Goal: Information Seeking & Learning: Find specific page/section

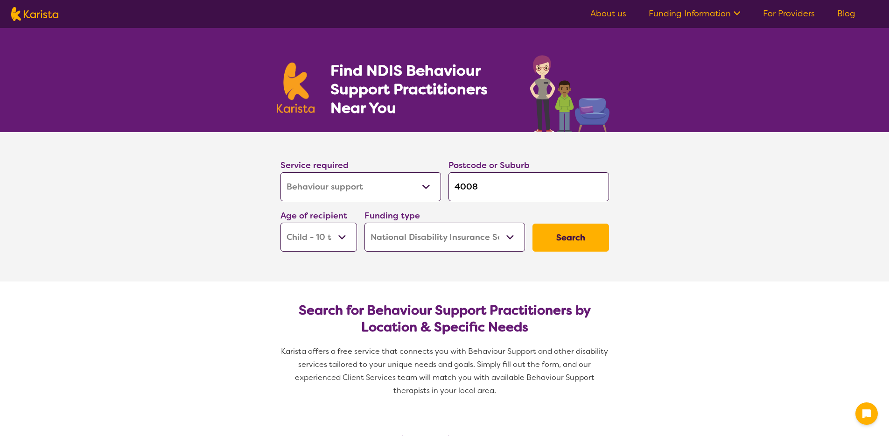
select select "Behaviour support"
select select "CH"
select select "NDIS"
select select "Behaviour support"
select select "CH"
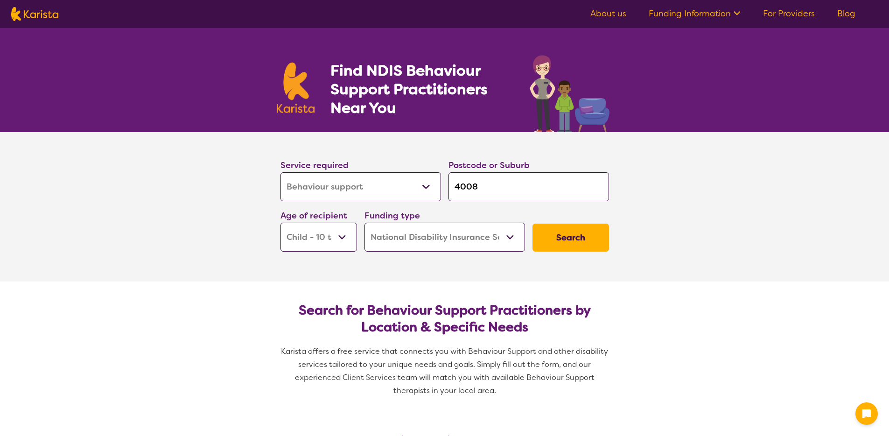
select select "NDIS"
click at [501, 178] on input "4008" at bounding box center [529, 186] width 161 height 29
type input "400"
type input "40"
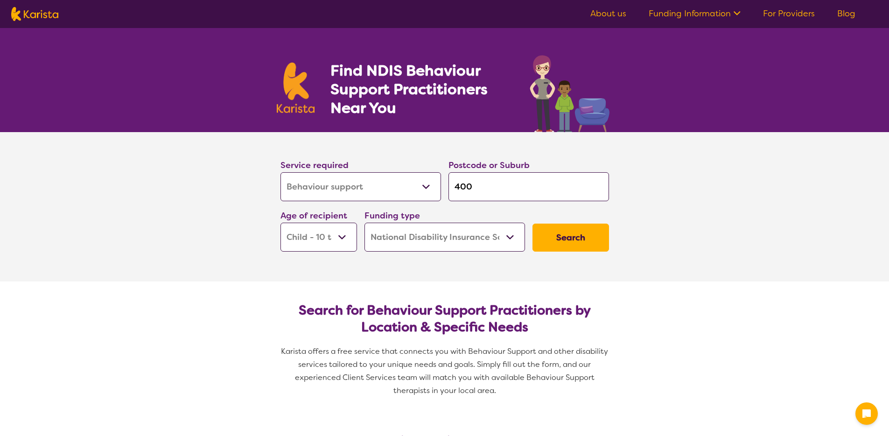
type input "40"
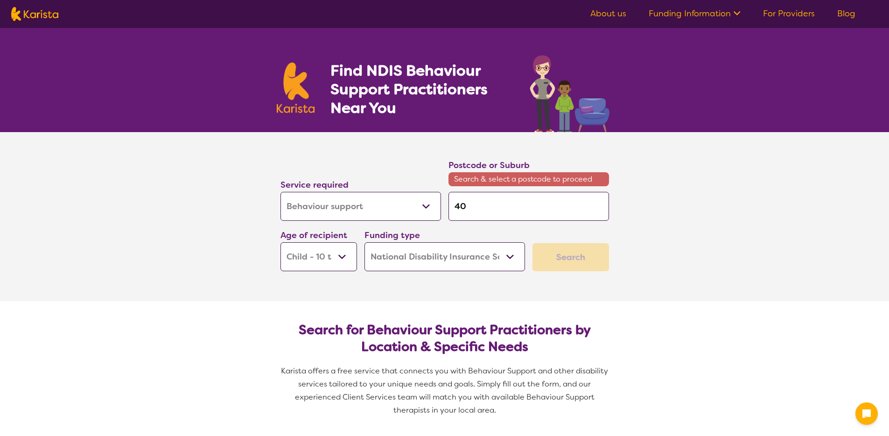
type input "4"
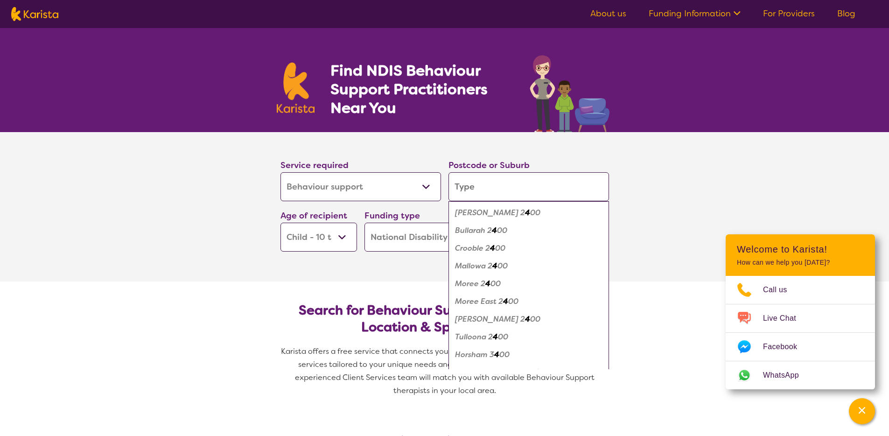
type input "3"
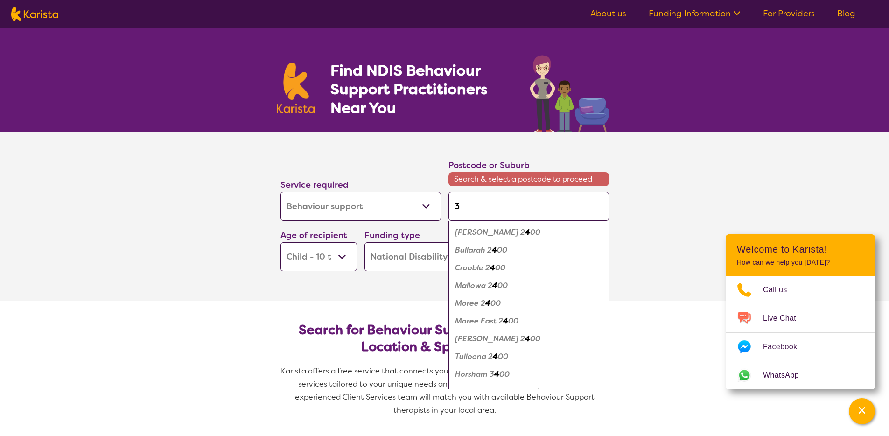
type input "32"
type input "320"
type input "3202"
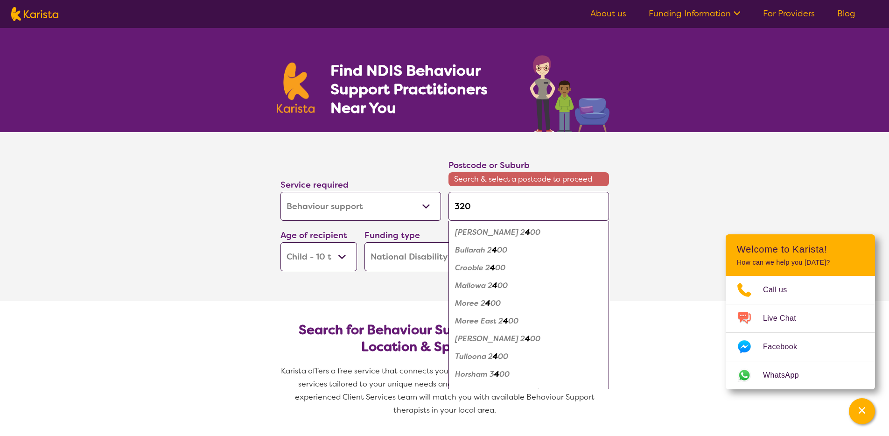
type input "3202"
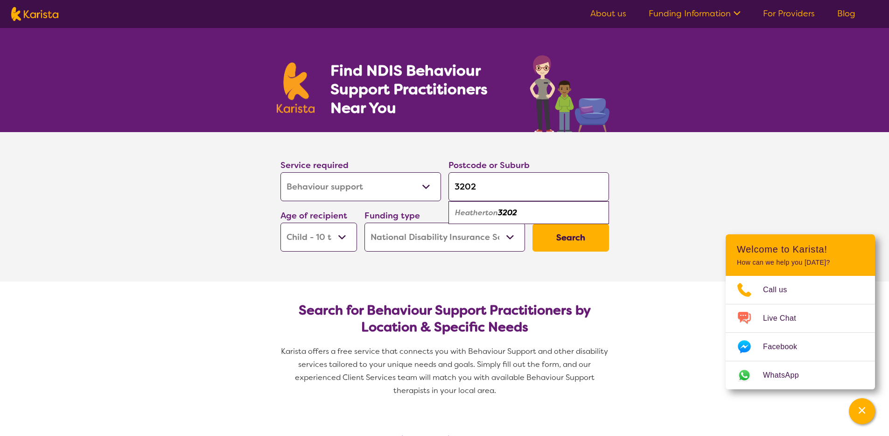
type input "3202"
click at [324, 239] on select "Early Childhood - 0 to 9 Child - 10 to 11 Adolescent - 12 to 17 Adult - 18 to 6…" at bounding box center [319, 237] width 77 height 29
click at [281, 223] on select "Early Childhood - 0 to 9 Child - 10 to 11 Adolescent - 12 to 17 Adult - 18 to 6…" at bounding box center [319, 237] width 77 height 29
click at [412, 240] on select "Home Care Package (HCP) National Disability Insurance Scheme (NDIS) I don't know" at bounding box center [445, 237] width 161 height 29
click at [588, 235] on button "Search" at bounding box center [571, 238] width 77 height 28
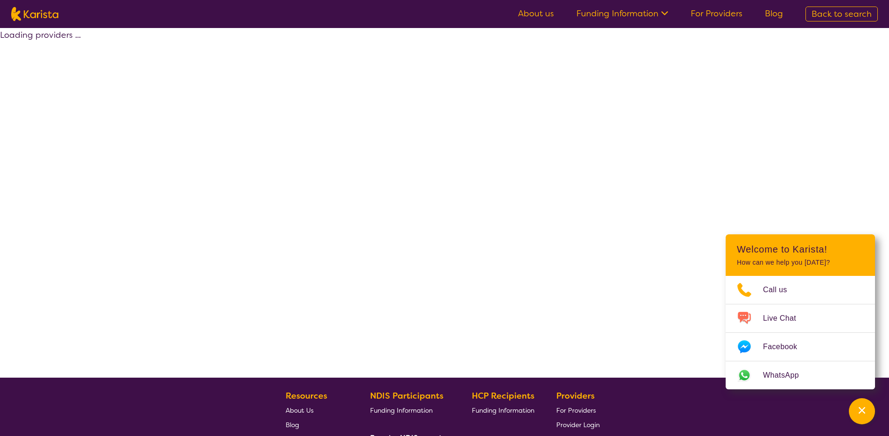
select select "by_score"
